Goal: Transaction & Acquisition: Purchase product/service

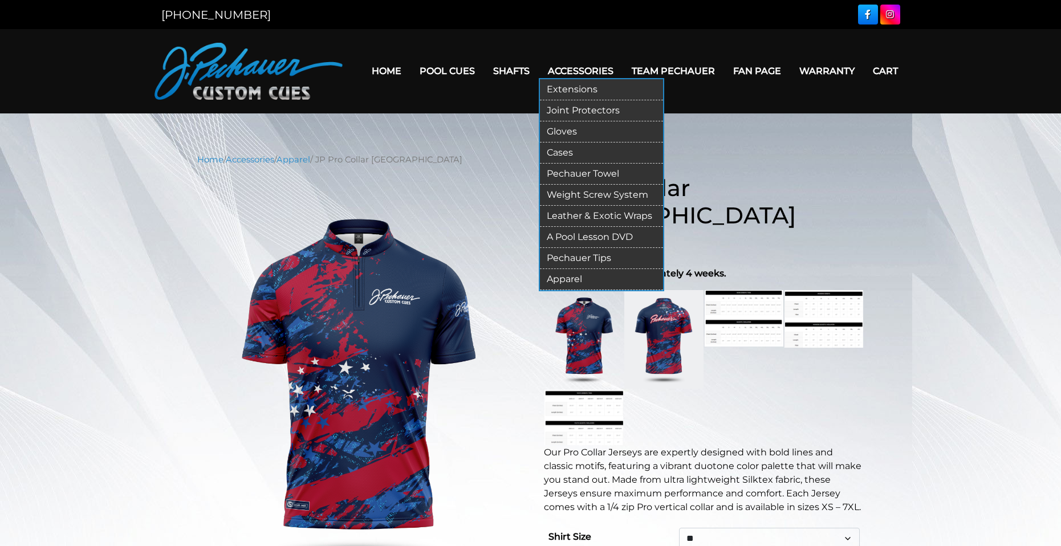
click at [588, 280] on link "Apparel" at bounding box center [601, 279] width 123 height 21
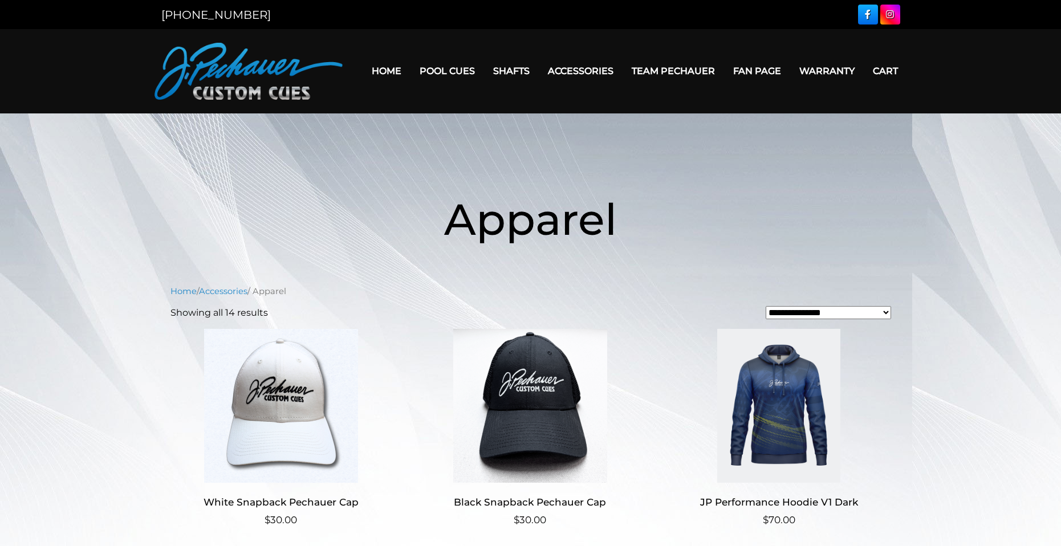
click at [797, 315] on select "**********" at bounding box center [827, 312] width 125 height 13
click at [605, 174] on h1 "Apparel" at bounding box center [531, 219] width 684 height 132
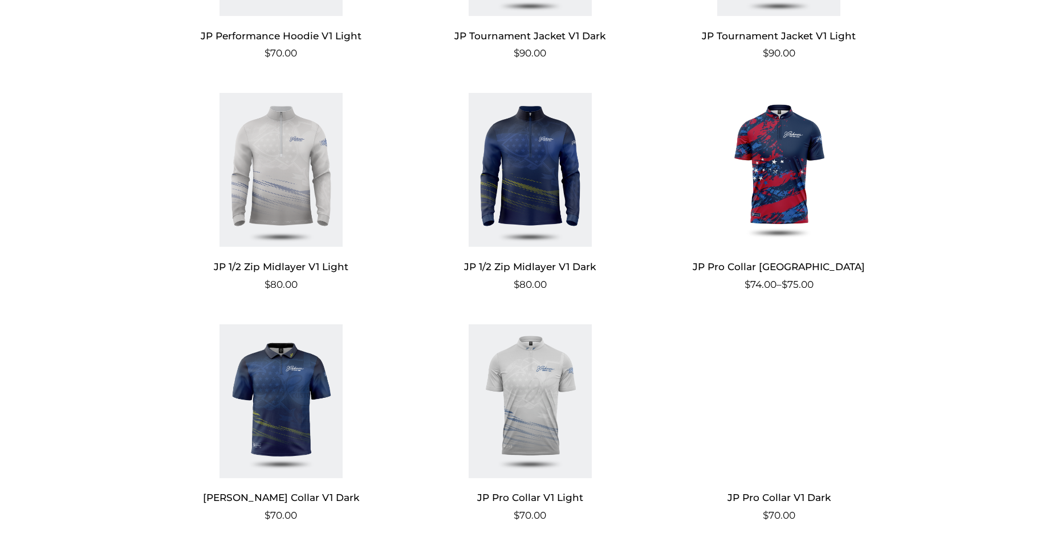
scroll to position [692, 0]
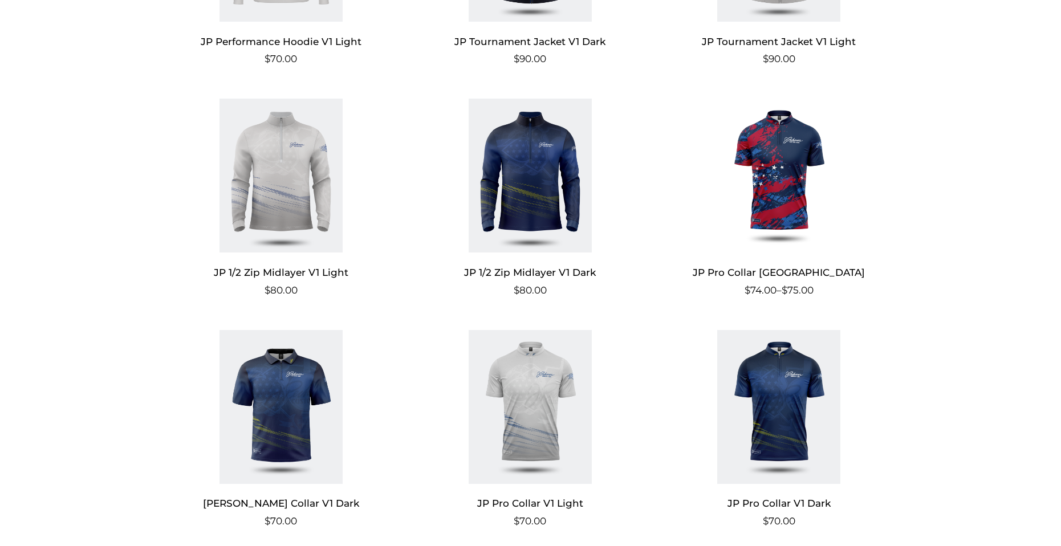
click at [560, 368] on img at bounding box center [530, 407] width 222 height 154
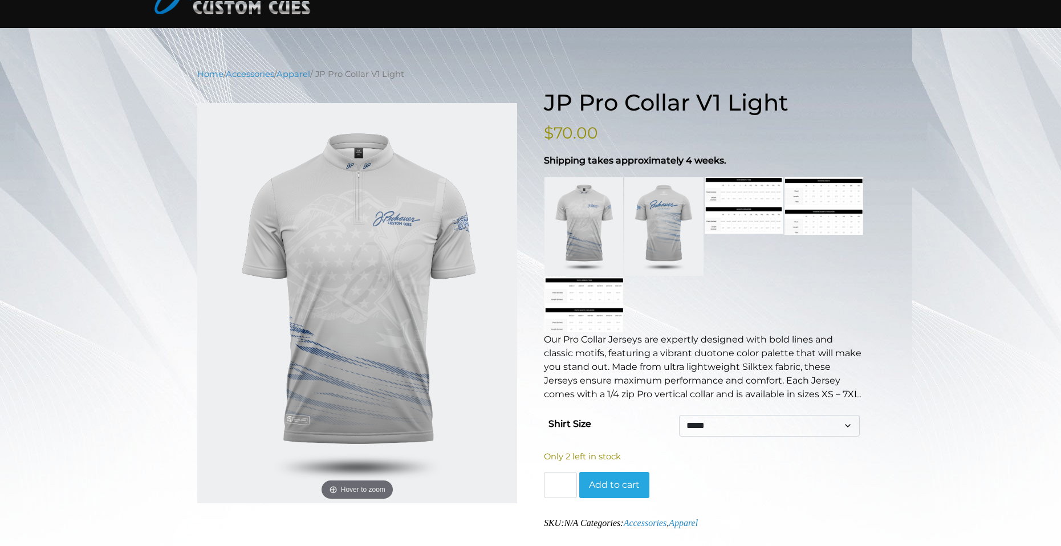
scroll to position [78, 0]
